Goal: Check status: Check status

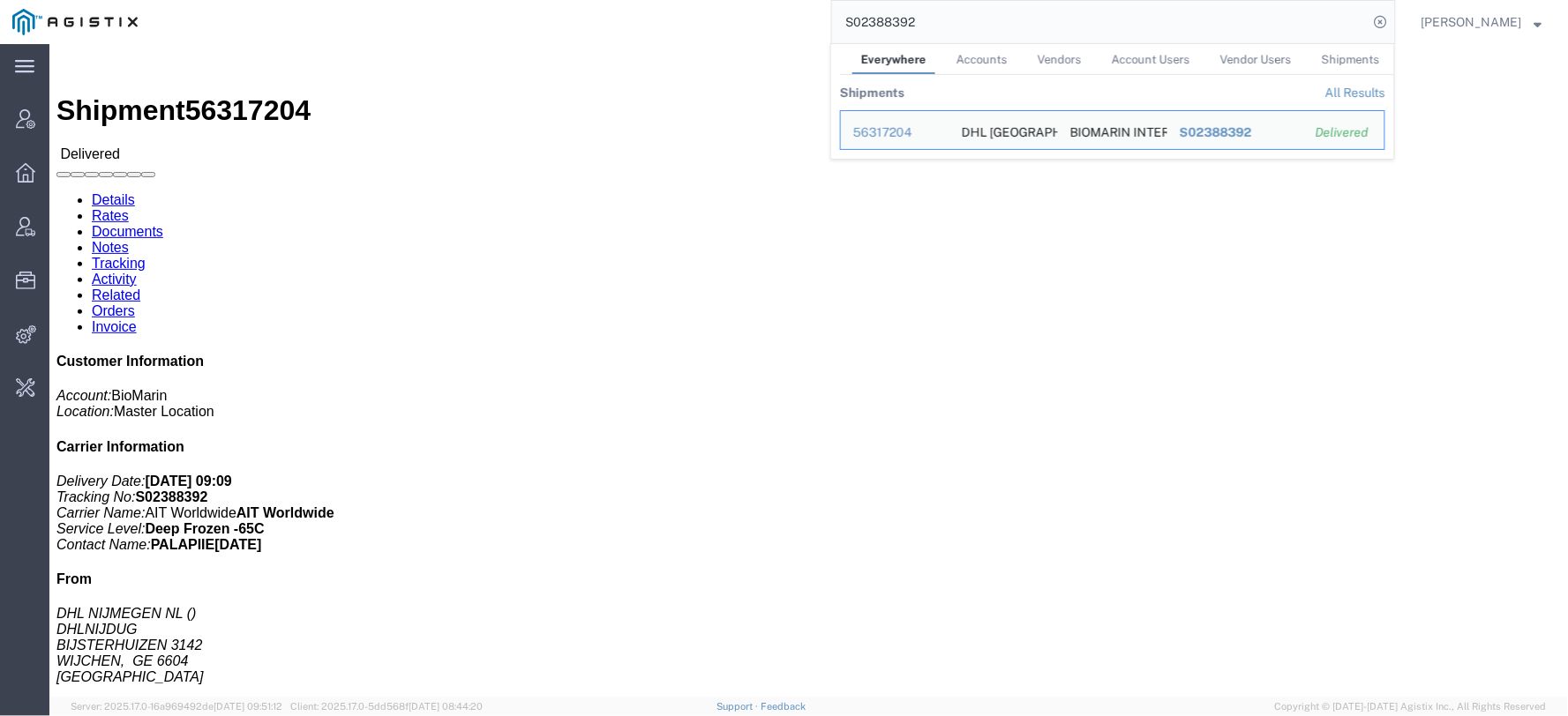
click at [980, 16] on input "S02388392" at bounding box center [1100, 22] width 536 height 43
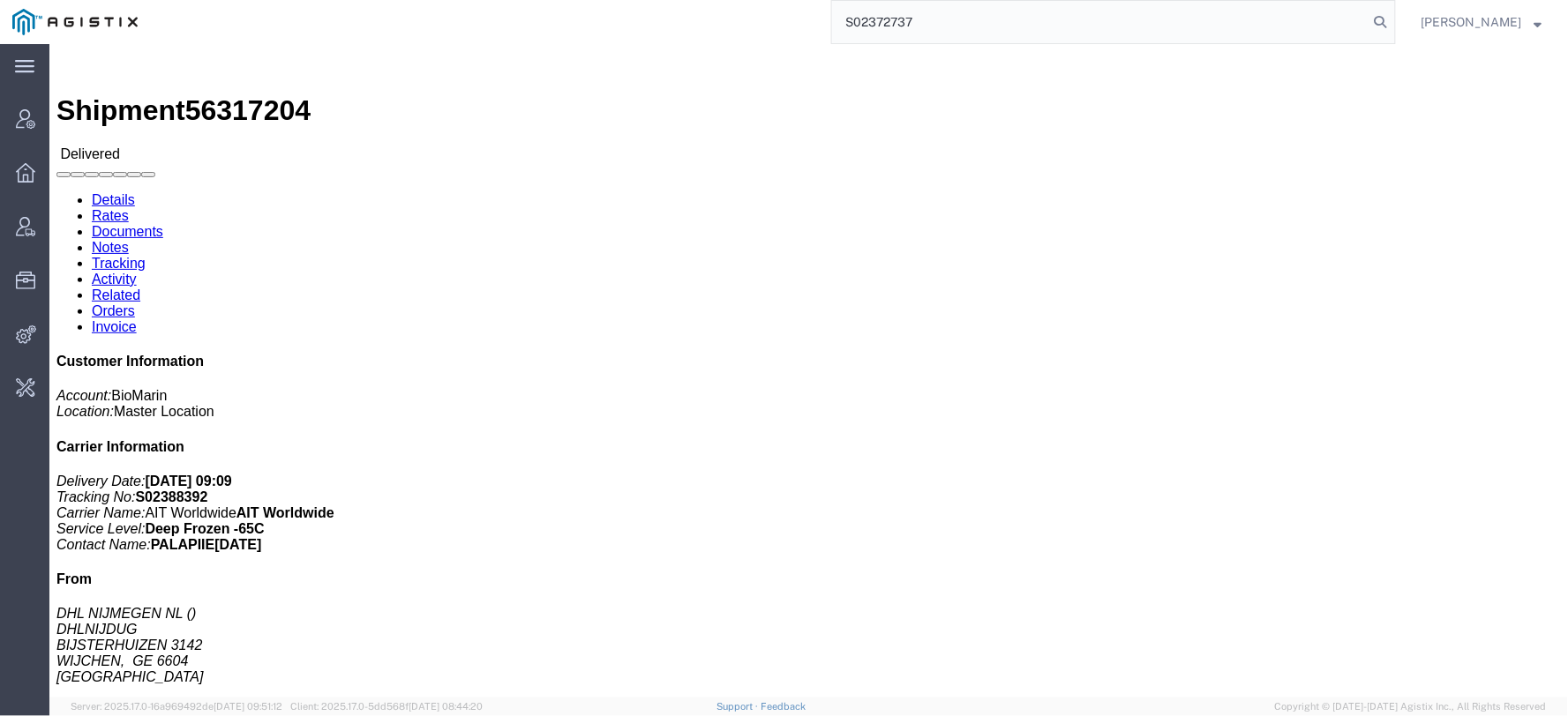
click link "Documents"
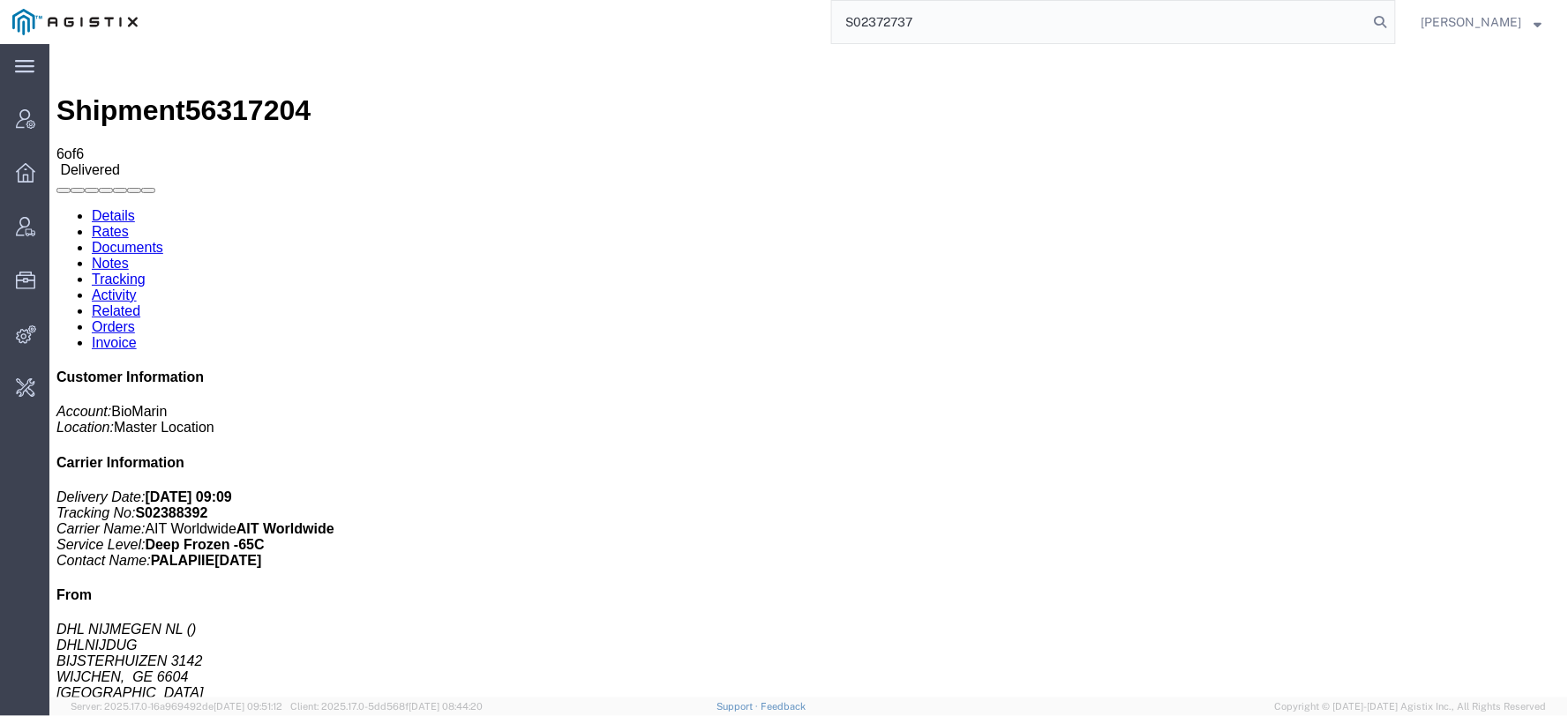
click at [135, 287] on link "Activity" at bounding box center [114, 295] width 45 height 15
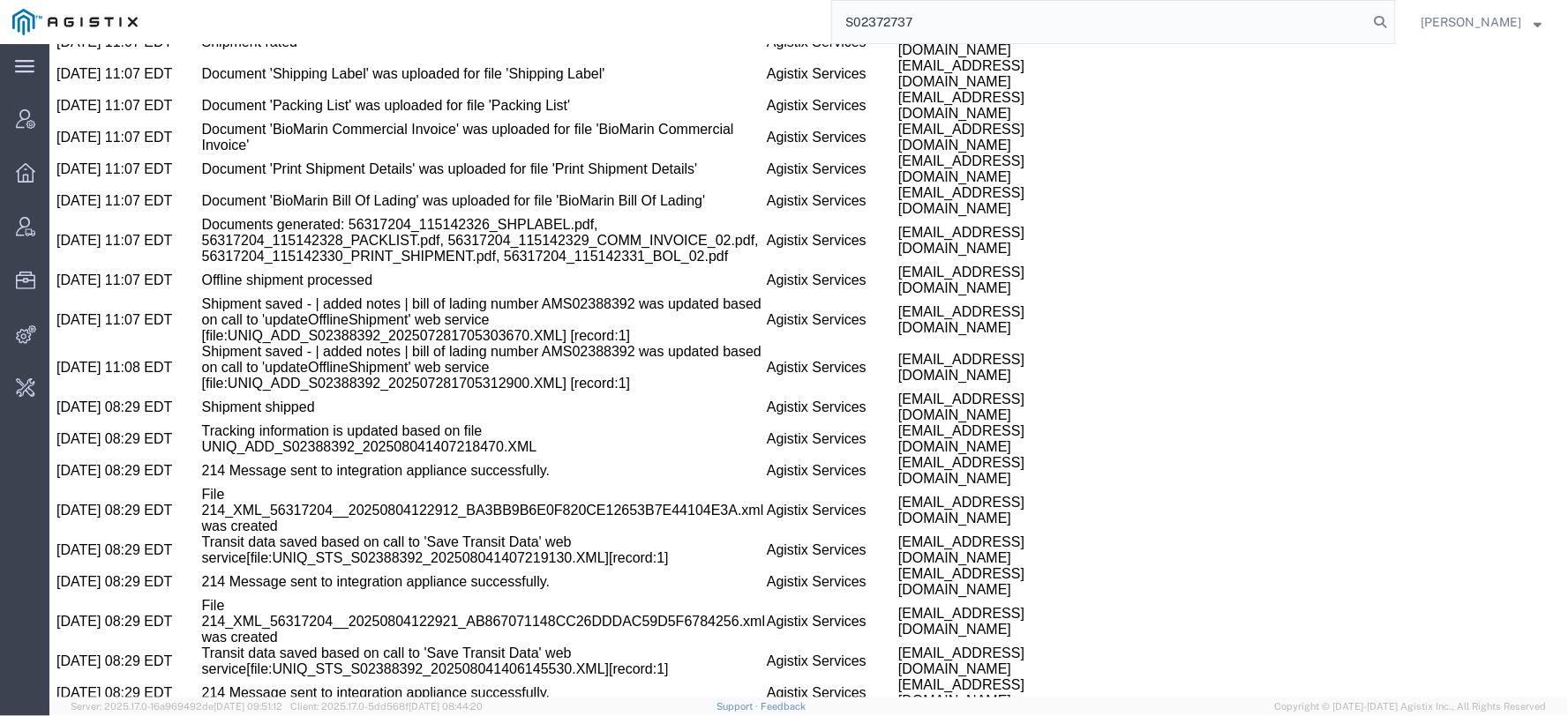
scroll to position [1582, 0]
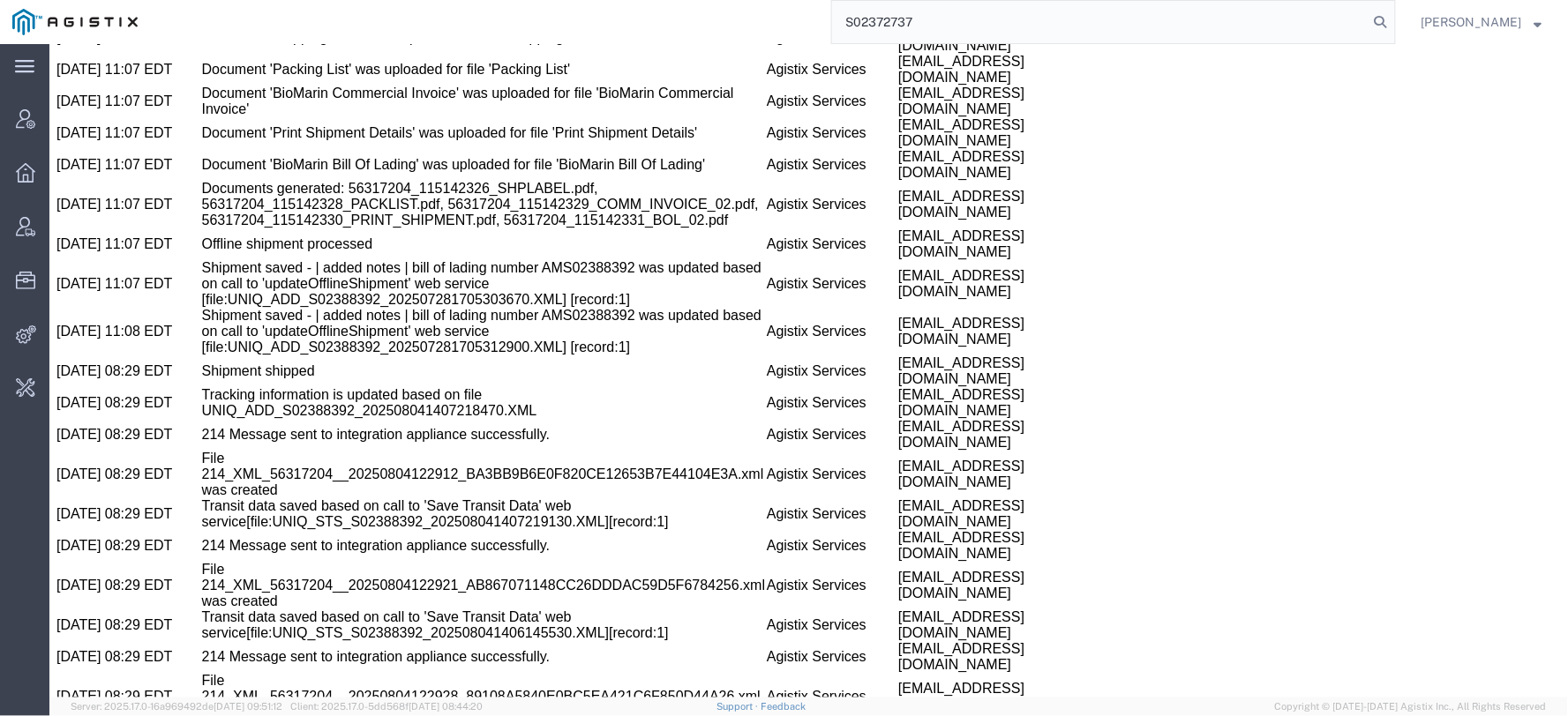
click at [909, 24] on input "S02372737" at bounding box center [1100, 22] width 536 height 43
type input "S02372737"
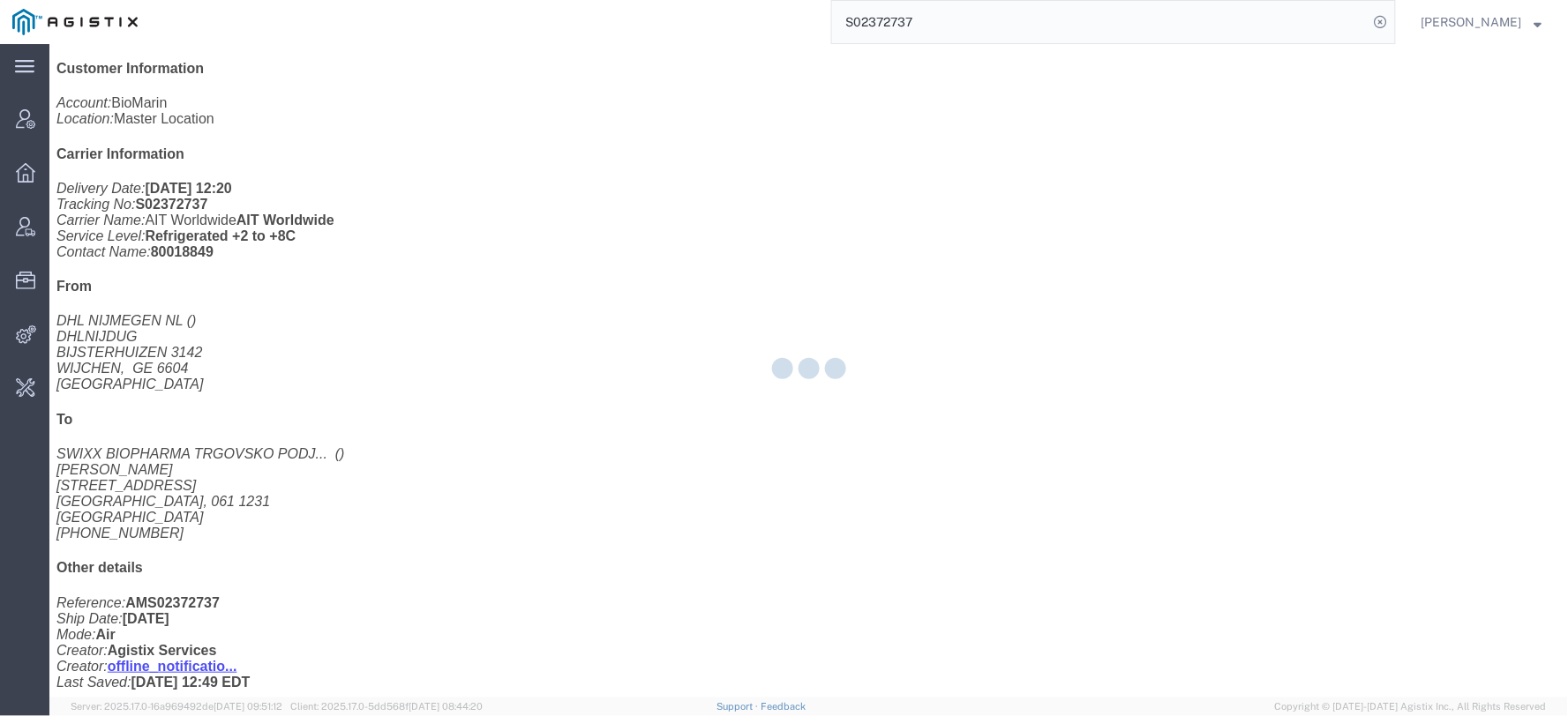
scroll to position [381, 0]
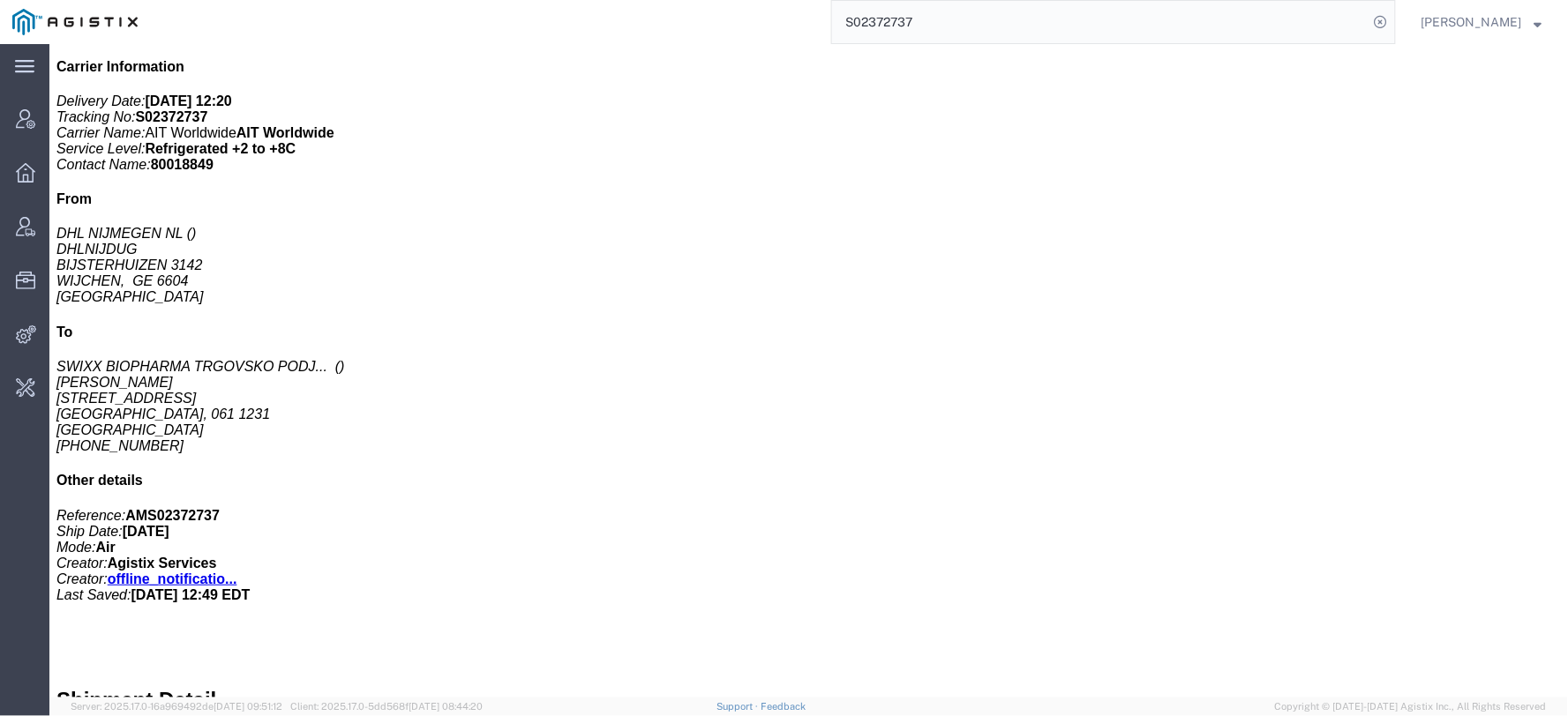
click link "Documents"
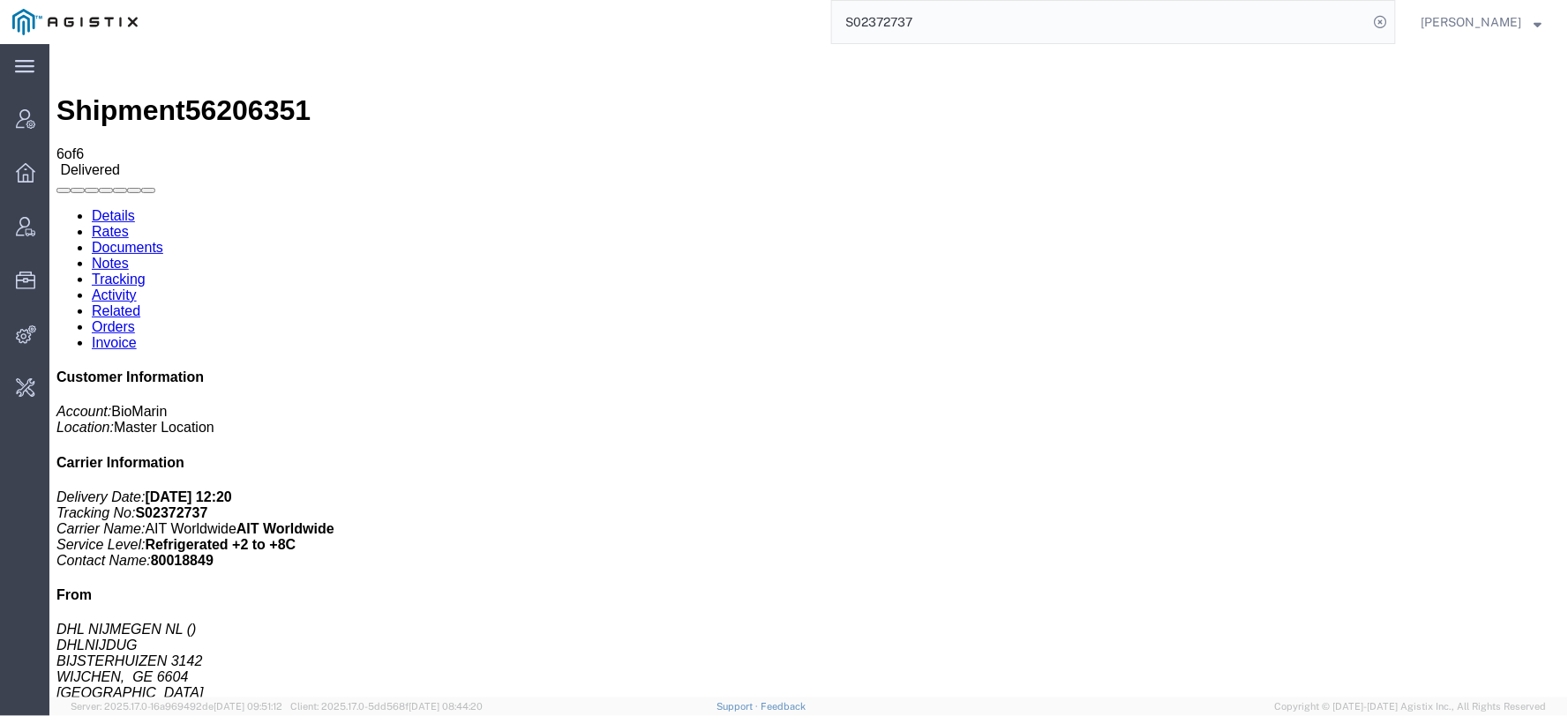
click at [135, 287] on link "Activity" at bounding box center [114, 295] width 45 height 15
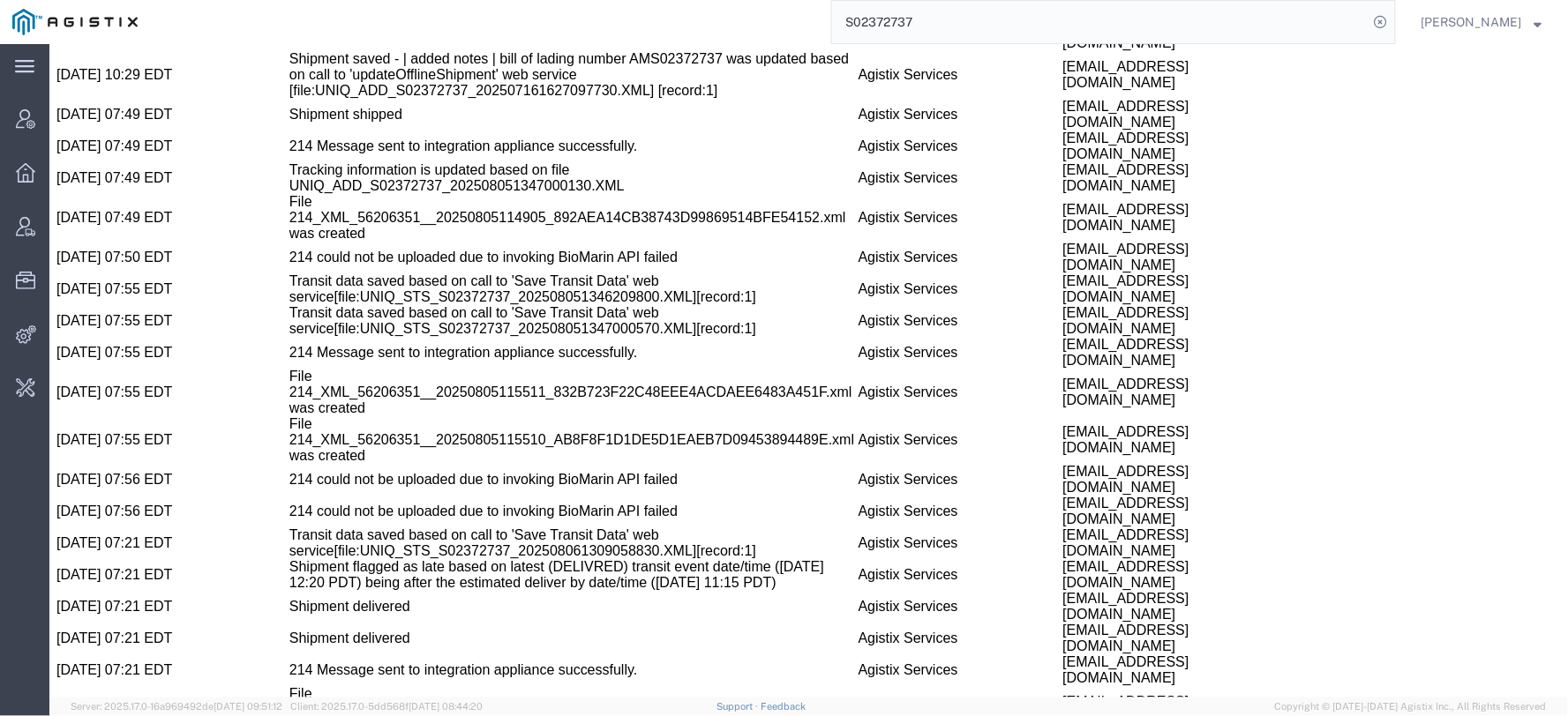
scroll to position [1844, 0]
